Goal: Task Accomplishment & Management: Complete application form

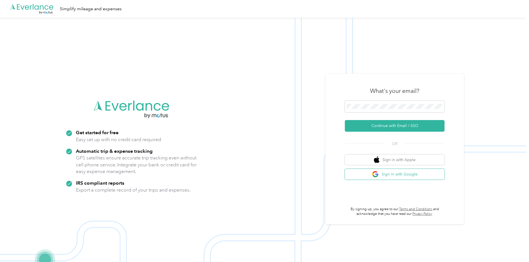
click at [405, 176] on button "Sign in with Google" at bounding box center [395, 174] width 100 height 11
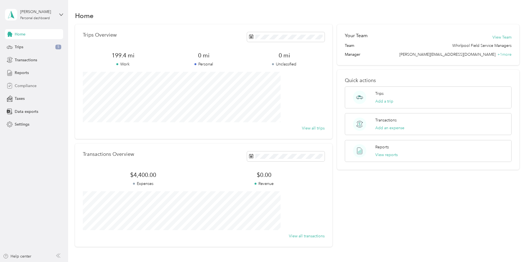
click at [32, 87] on span "Compliance" at bounding box center [26, 86] width 22 height 6
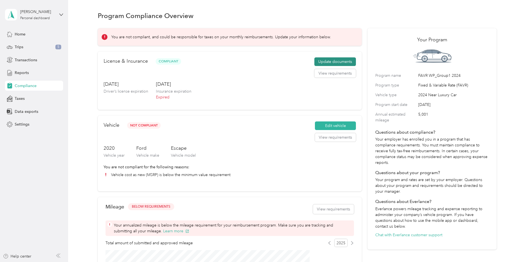
click at [324, 66] on button "Update documents" at bounding box center [335, 61] width 42 height 9
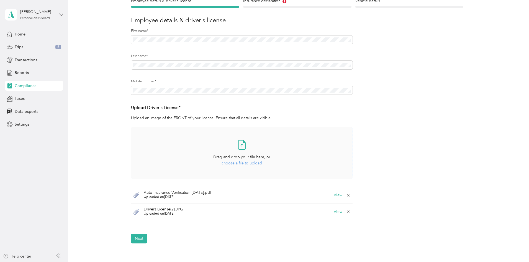
scroll to position [83, 0]
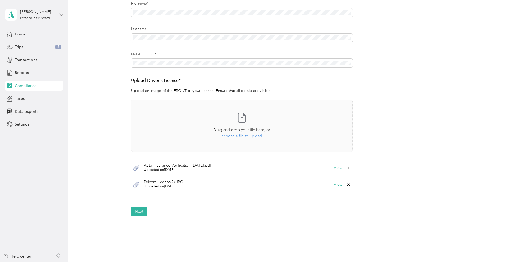
click at [339, 168] on button "View" at bounding box center [338, 168] width 9 height 4
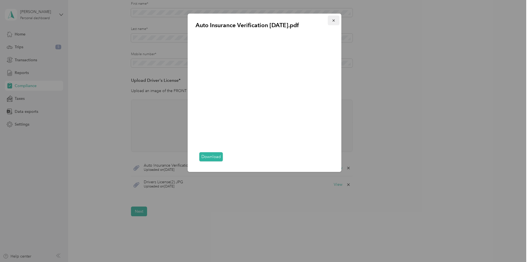
click at [334, 20] on icon "button" at bounding box center [334, 21] width 4 height 4
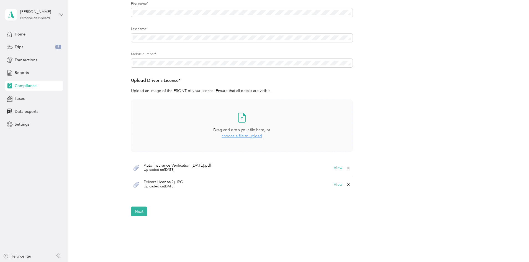
click at [241, 136] on span "choose a file to upload" at bounding box center [241, 135] width 40 height 5
click at [346, 184] on icon at bounding box center [348, 184] width 4 height 4
click at [333, 189] on button "Yes" at bounding box center [333, 188] width 11 height 9
click at [141, 210] on button "Next" at bounding box center [139, 211] width 16 height 10
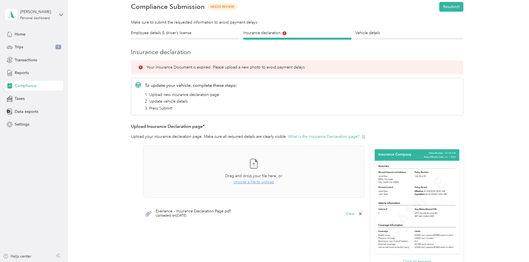
scroll to position [55, 0]
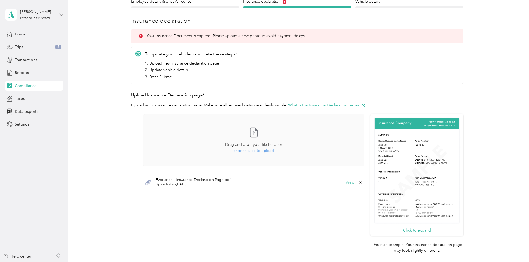
click at [349, 182] on button "View" at bounding box center [350, 182] width 9 height 4
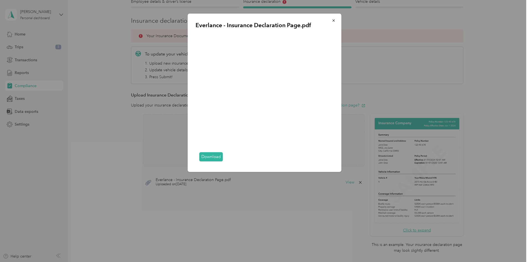
click at [332, 20] on icon "button" at bounding box center [334, 21] width 4 height 4
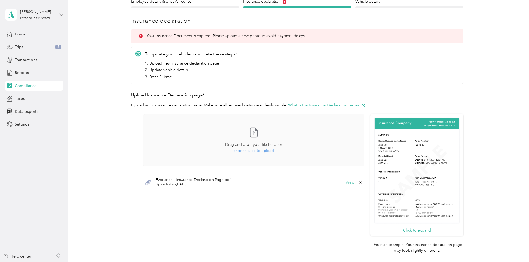
click at [351, 182] on button "View" at bounding box center [350, 182] width 9 height 4
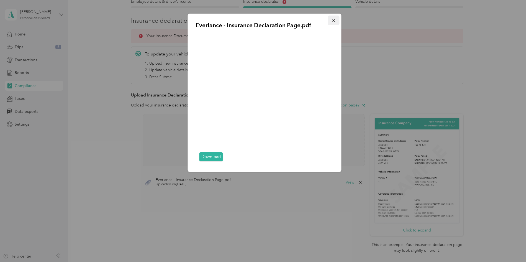
click at [333, 20] on icon "button" at bounding box center [334, 21] width 4 height 4
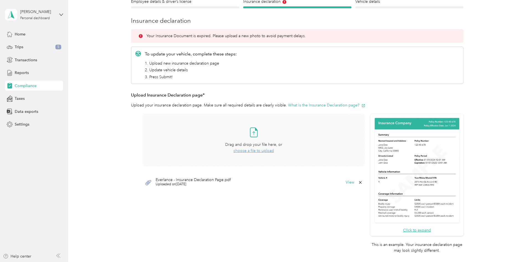
click at [254, 150] on span "choose a file to upload" at bounding box center [253, 150] width 40 height 5
click at [359, 197] on icon at bounding box center [360, 199] width 4 height 4
drag, startPoint x: 347, startPoint y: 203, endPoint x: 345, endPoint y: 204, distance: 2.8
click at [347, 203] on button "Yes" at bounding box center [345, 203] width 11 height 9
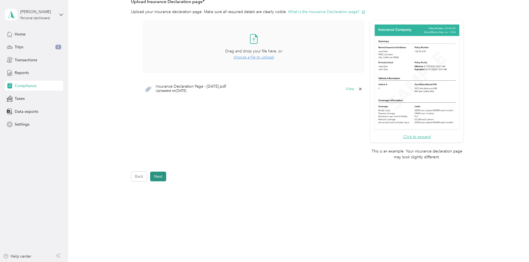
click at [159, 176] on button "Next" at bounding box center [158, 176] width 16 height 10
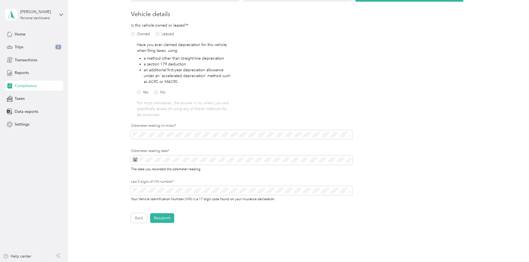
scroll to position [62, 0]
click at [119, 135] on div "Employee details & driver’s license License Insurance declaration Insurance Veh…" at bounding box center [297, 107] width 399 height 231
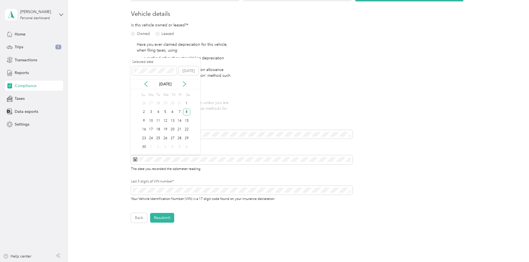
click at [170, 84] on p "[DATE]" at bounding box center [165, 84] width 23 height 6
click at [184, 83] on icon at bounding box center [184, 84] width 3 height 5
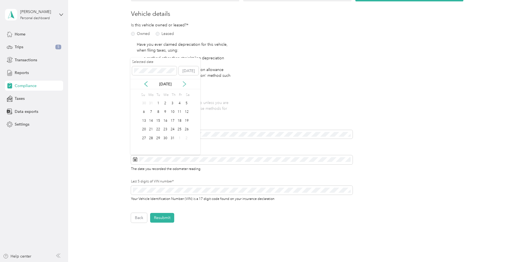
click at [184, 83] on icon at bounding box center [184, 84] width 3 height 5
click at [184, 83] on icon at bounding box center [185, 84] width 6 height 6
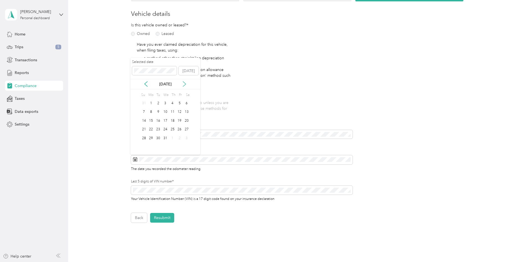
click at [184, 83] on icon at bounding box center [185, 84] width 6 height 6
click at [183, 84] on icon at bounding box center [185, 84] width 6 height 6
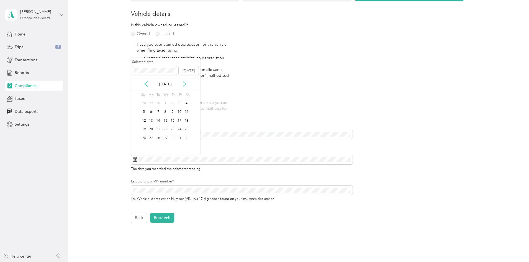
click at [183, 84] on icon at bounding box center [185, 84] width 6 height 6
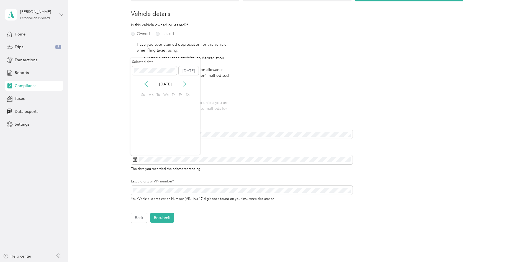
click at [183, 84] on icon at bounding box center [185, 84] width 6 height 6
click at [184, 84] on icon at bounding box center [185, 84] width 6 height 6
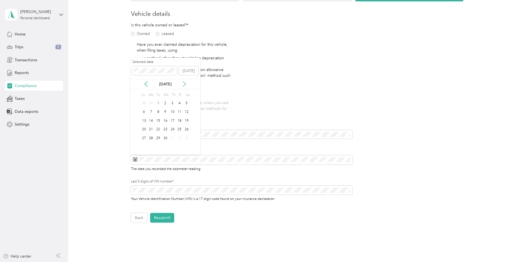
click at [184, 84] on icon at bounding box center [185, 84] width 6 height 6
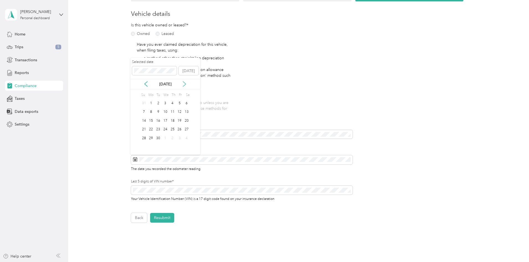
click at [184, 84] on icon at bounding box center [185, 84] width 6 height 6
click at [172, 109] on div "9" at bounding box center [172, 112] width 7 height 7
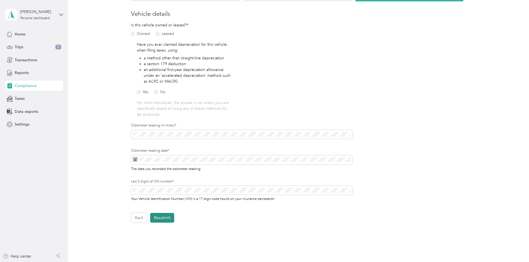
click at [158, 217] on button "Resubmit" at bounding box center [162, 218] width 24 height 10
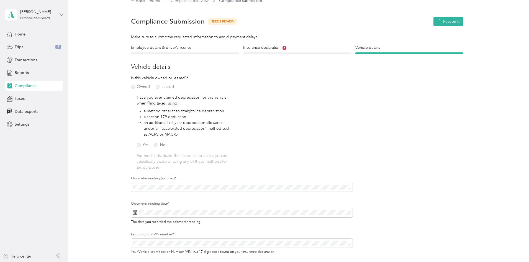
scroll to position [7, 0]
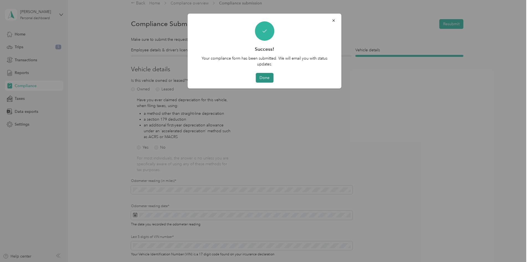
click at [262, 77] on button "Done" at bounding box center [265, 78] width 18 height 10
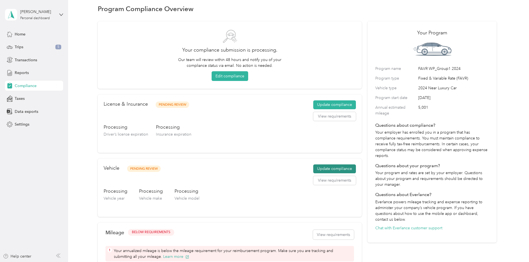
click at [325, 167] on button "Update compliance" at bounding box center [334, 168] width 43 height 9
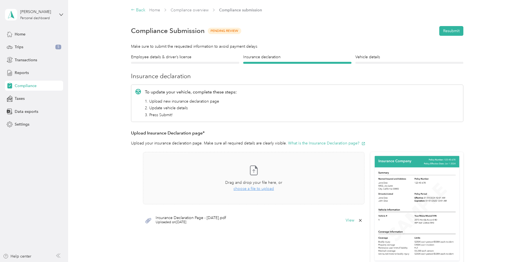
click at [139, 9] on div "Back" at bounding box center [138, 10] width 14 height 7
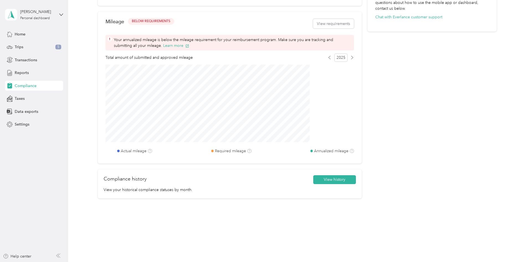
scroll to position [219, 0]
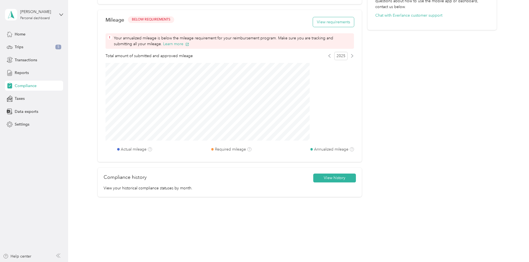
click at [332, 23] on button "View requirements" at bounding box center [333, 22] width 41 height 10
